Goal: Navigation & Orientation: Find specific page/section

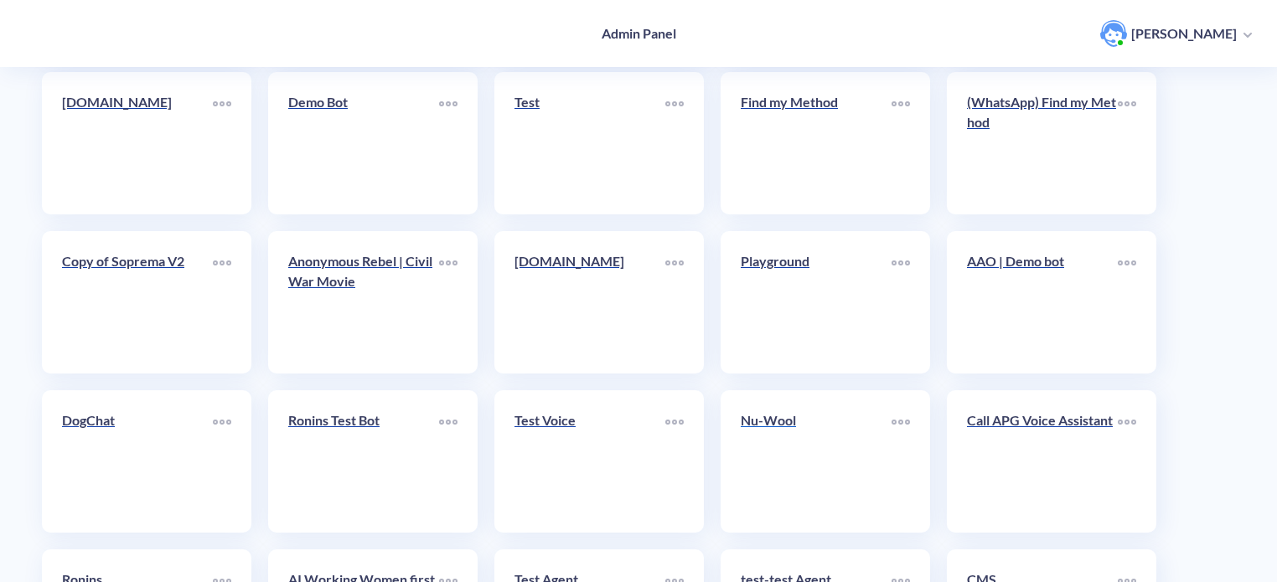
scroll to position [335, 0]
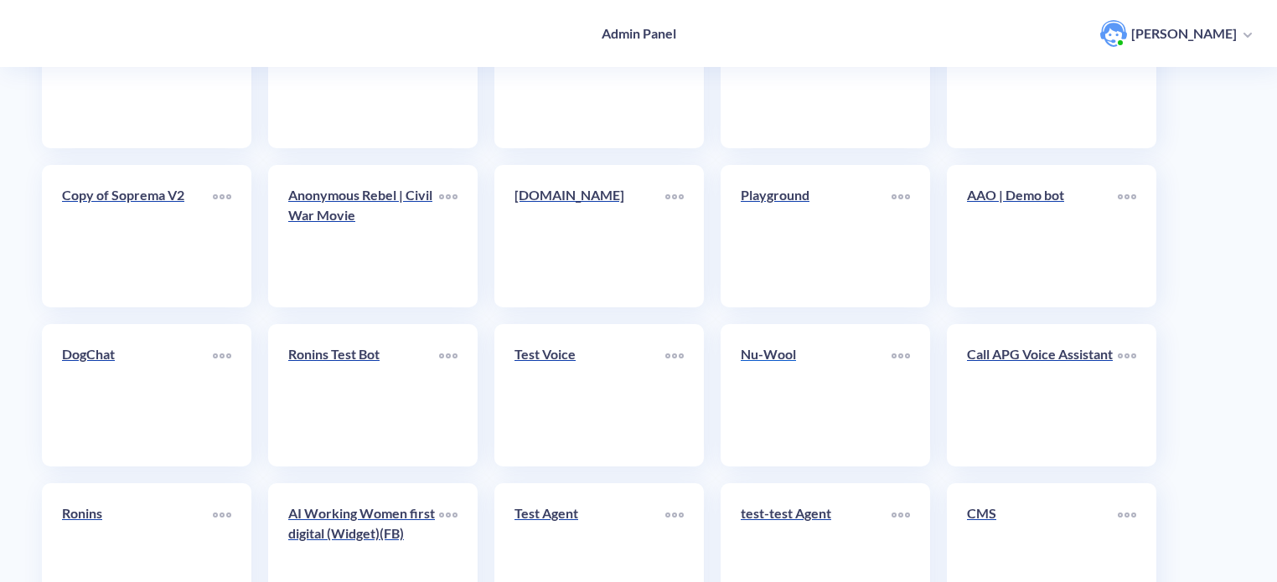
click at [805, 375] on div "Nu-Wool" at bounding box center [816, 361] width 151 height 34
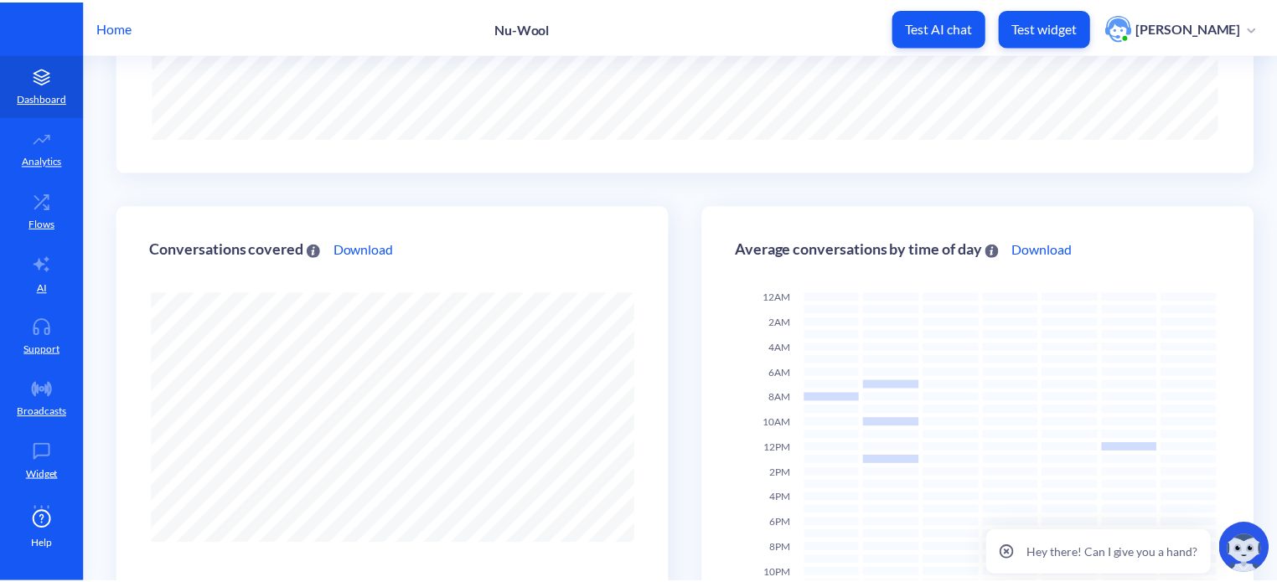
scroll to position [251, 0]
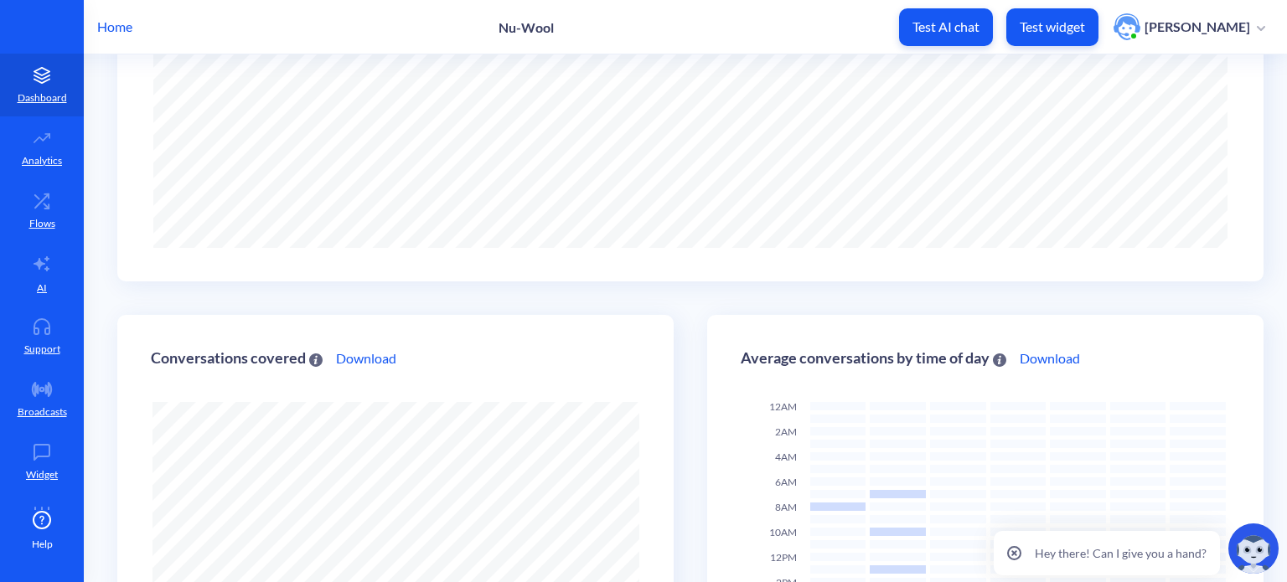
click at [116, 30] on p "Home" at bounding box center [114, 27] width 35 height 20
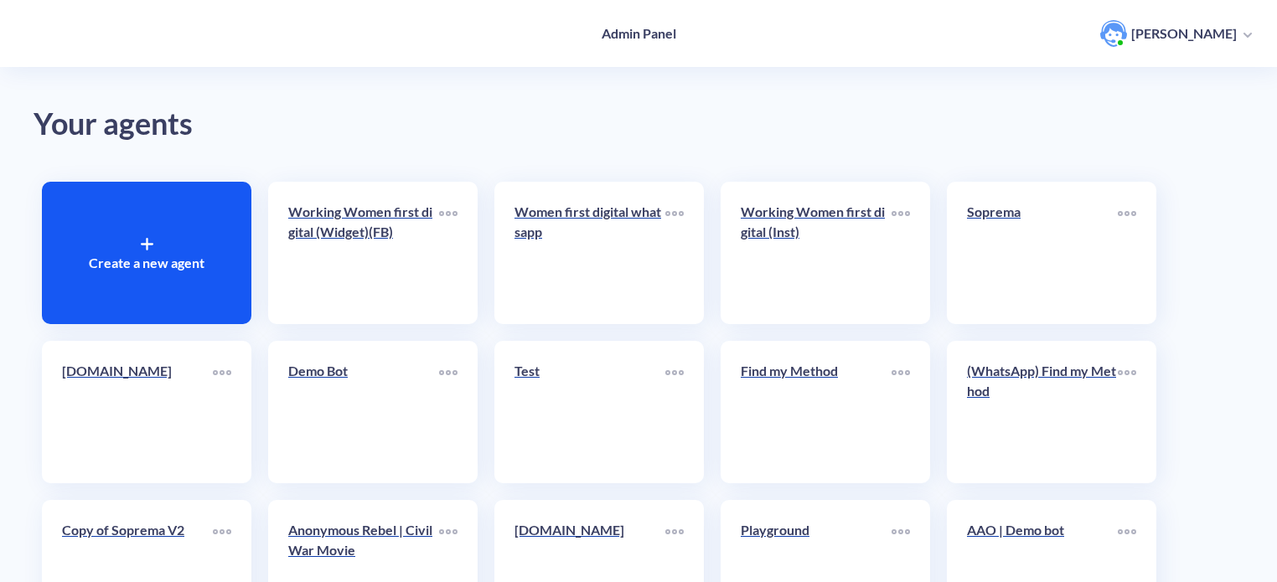
scroll to position [580, 0]
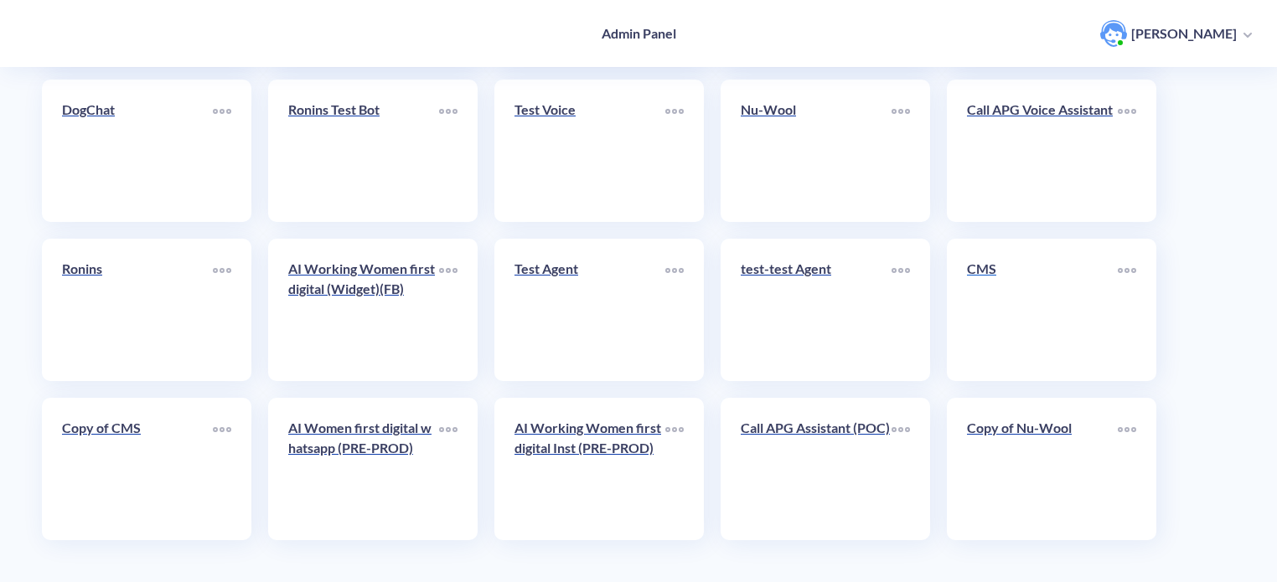
click at [1002, 312] on link "CMS" at bounding box center [1042, 310] width 151 height 102
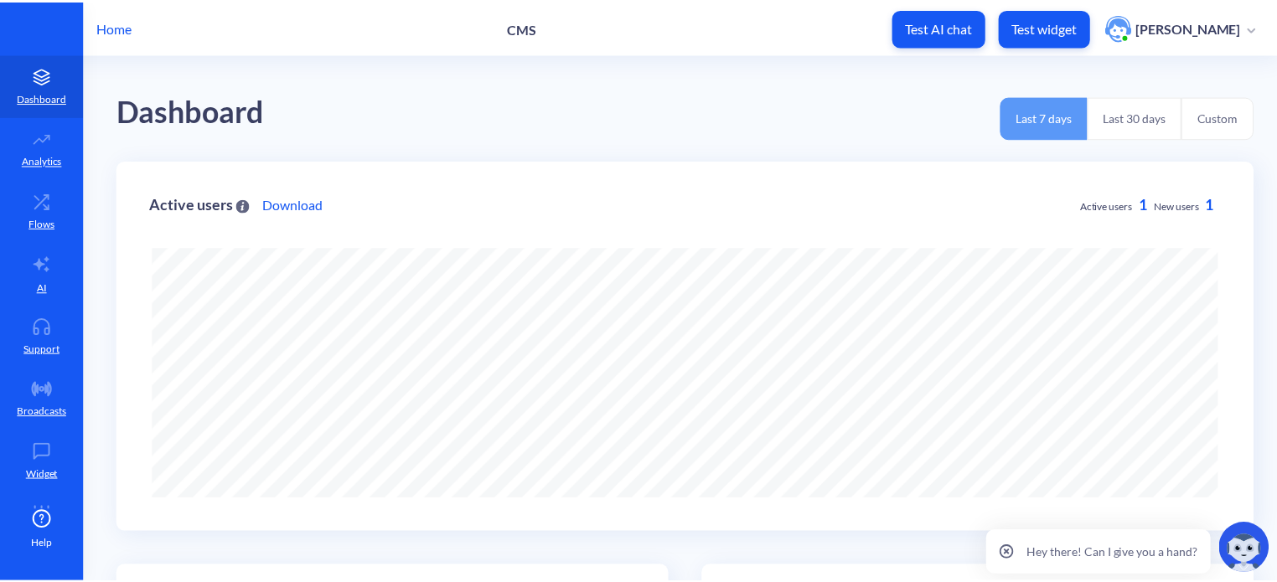
scroll to position [582, 1287]
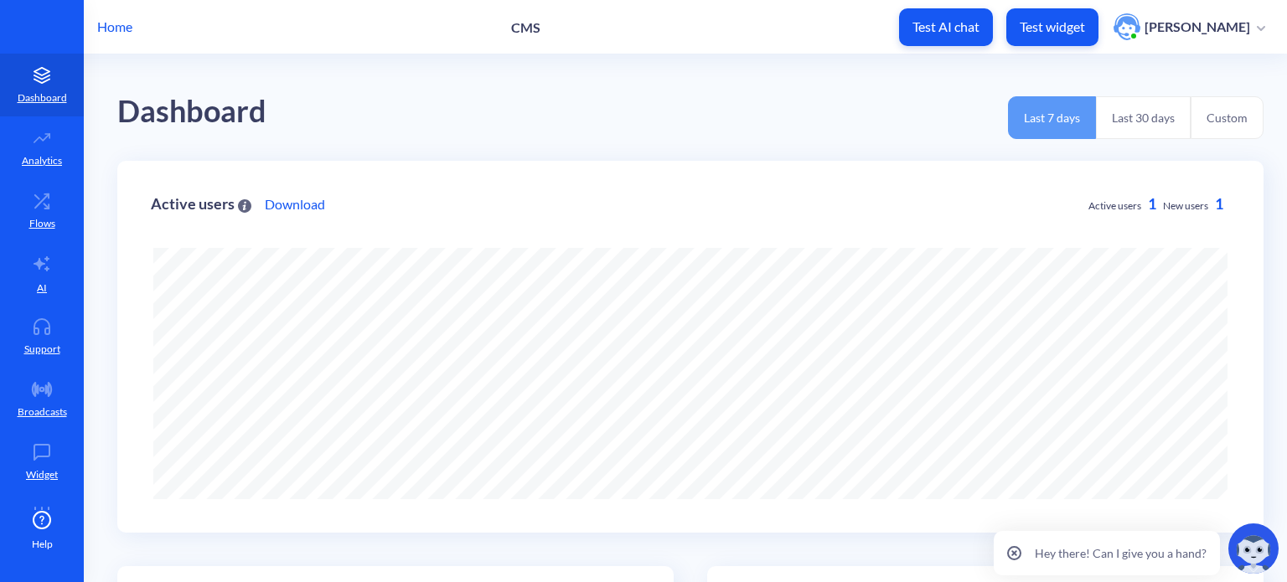
click at [114, 24] on p "Home" at bounding box center [114, 27] width 35 height 20
